Goal: Task Accomplishment & Management: Manage account settings

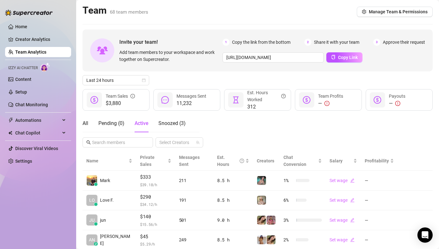
click at [186, 10] on div "Team 68 team members Manage Team & Permissions" at bounding box center [258, 11] width 350 height 15
click at [291, 136] on div "All Pending ( 0 ) Active Snoozed ( 5 ) Select Creators" at bounding box center [258, 131] width 350 height 33
click at [25, 113] on ul "Home Creator Analytics Team Analytics Izzy AI Chatter Content Setup Chat Monito…" at bounding box center [38, 94] width 66 height 150
click at [26, 116] on span "Automations" at bounding box center [37, 120] width 45 height 10
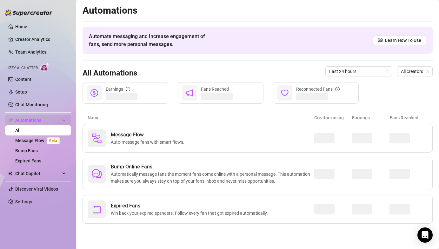
click at [26, 119] on span "Automations" at bounding box center [37, 120] width 45 height 10
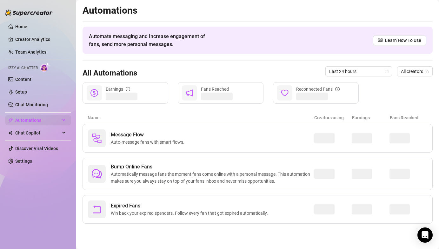
click at [25, 119] on span "Automations" at bounding box center [37, 120] width 45 height 10
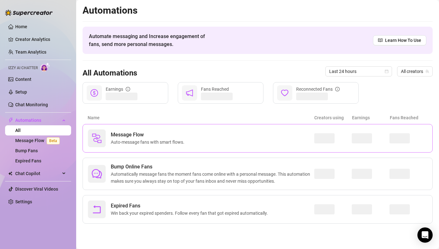
click at [138, 142] on span "Auto-message fans with smart flows." at bounding box center [149, 142] width 76 height 7
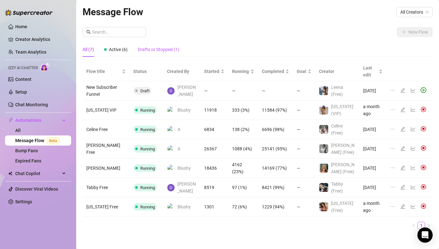
click at [151, 51] on div "Drafts or Stopped (1)" at bounding box center [159, 49] width 42 height 7
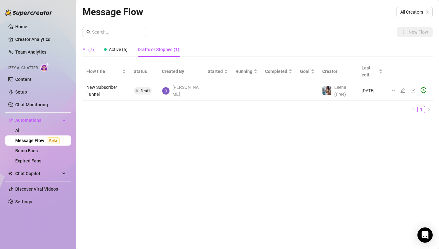
click at [94, 50] on div "All (7)" at bounding box center [88, 49] width 11 height 7
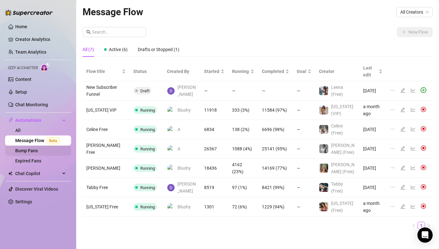
click at [38, 150] on link "Bump Fans" at bounding box center [26, 150] width 23 height 5
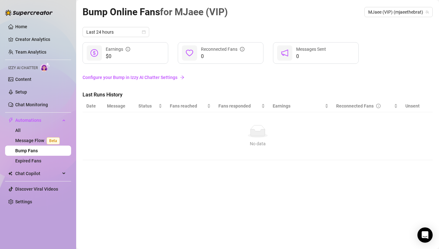
click at [225, 80] on link "Configure your Bump in Izzy AI Chatter Settings" at bounding box center [258, 77] width 350 height 7
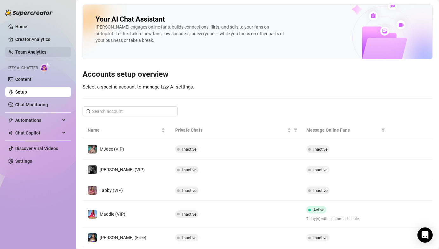
click at [32, 50] on link "Team Analytics" at bounding box center [30, 52] width 31 height 5
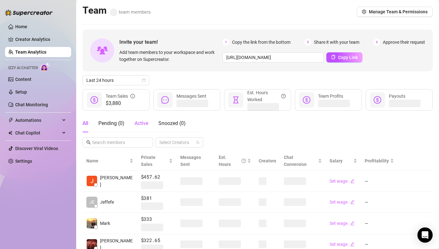
drag, startPoint x: 140, startPoint y: 121, endPoint x: 141, endPoint y: 107, distance: 13.4
click at [140, 121] on span "Active" at bounding box center [142, 123] width 14 height 6
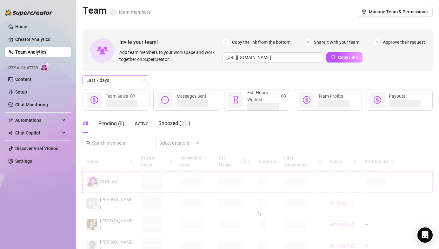
click at [120, 81] on span "Last 7 days" at bounding box center [115, 81] width 59 height 10
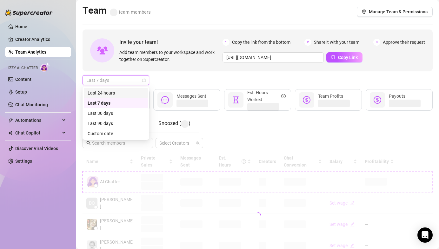
click at [119, 90] on div "Last 24 hours" at bounding box center [116, 92] width 56 height 7
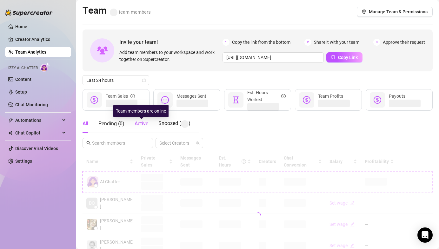
click at [141, 125] on span "Active" at bounding box center [142, 124] width 14 height 6
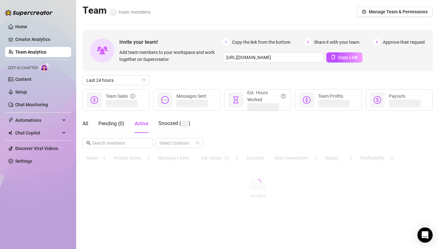
click at [184, 82] on div "Last 24 hours" at bounding box center [258, 80] width 350 height 10
click at [213, 118] on div "All Pending ( 0 ) Active Snoozed ( ) Select Creators" at bounding box center [258, 132] width 350 height 34
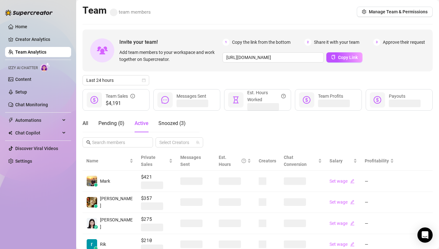
scroll to position [106, 0]
